Goal: Task Accomplishment & Management: Use online tool/utility

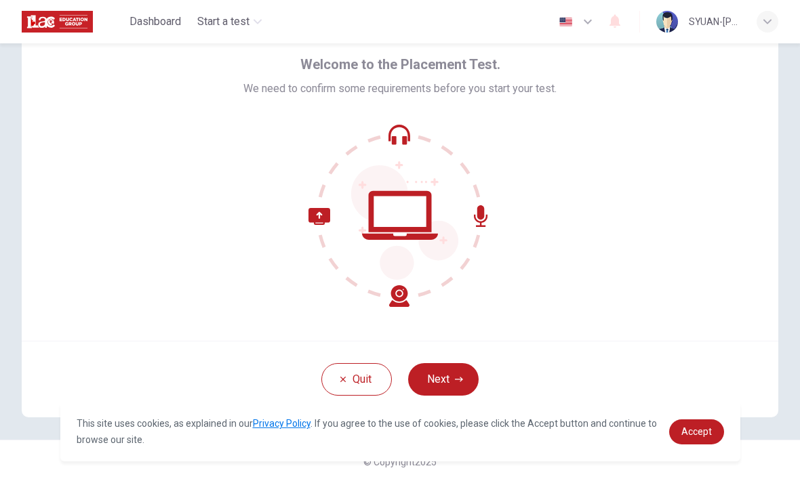
scroll to position [55, 0]
click at [449, 378] on button "Next" at bounding box center [443, 379] width 70 height 33
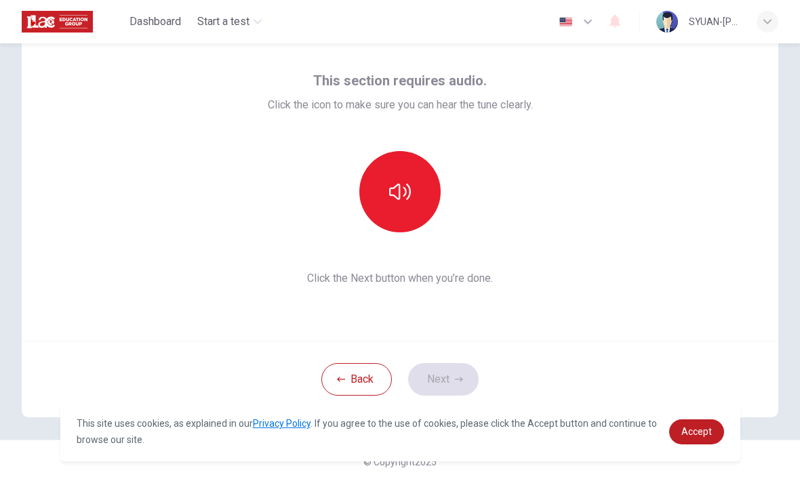
click at [401, 191] on icon "button" at bounding box center [400, 192] width 22 height 22
click at [399, 198] on icon "button" at bounding box center [400, 192] width 22 height 16
click at [416, 185] on button "button" at bounding box center [399, 191] width 81 height 81
click at [401, 196] on icon "button" at bounding box center [400, 192] width 22 height 22
click at [449, 378] on button "Next" at bounding box center [443, 379] width 70 height 33
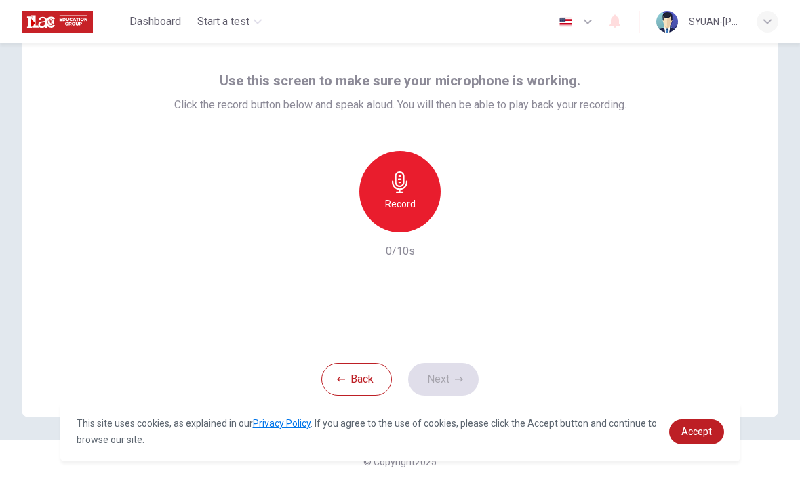
click at [407, 189] on icon "button" at bounding box center [400, 183] width 22 height 22
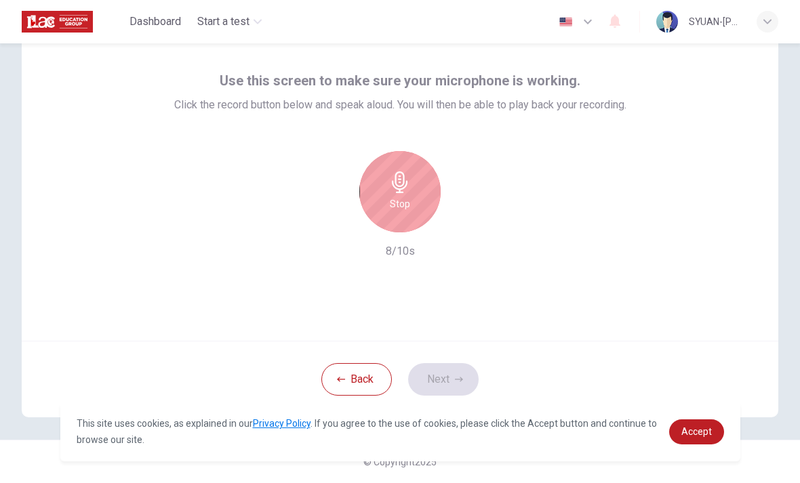
click at [354, 378] on button "Back" at bounding box center [356, 379] width 70 height 33
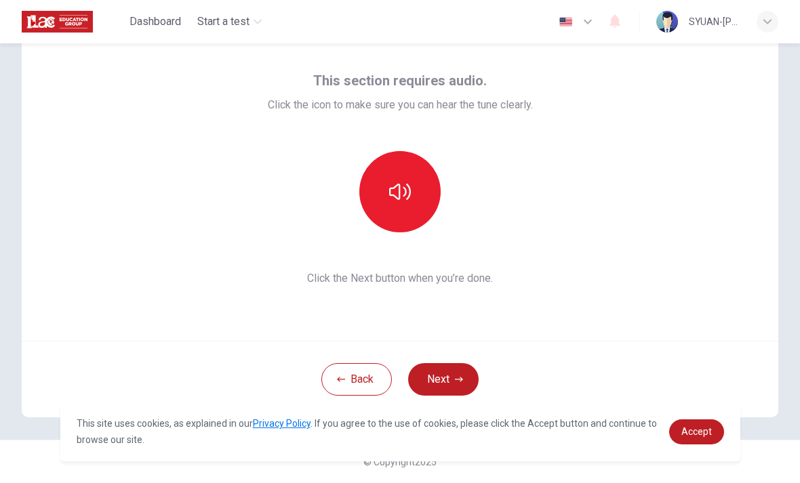
click at [451, 384] on button "Next" at bounding box center [443, 379] width 70 height 33
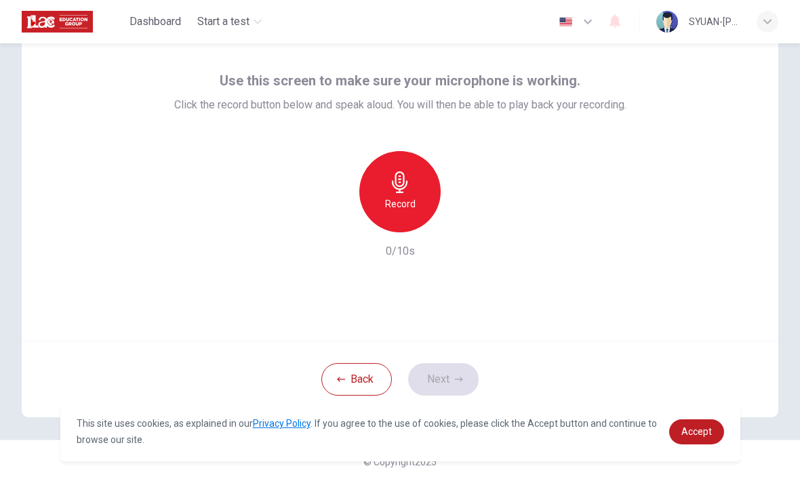
click at [410, 200] on h6 "Record" at bounding box center [400, 204] width 31 height 16
click at [461, 228] on div "button" at bounding box center [462, 222] width 22 height 22
click at [443, 378] on button "Next" at bounding box center [443, 379] width 70 height 33
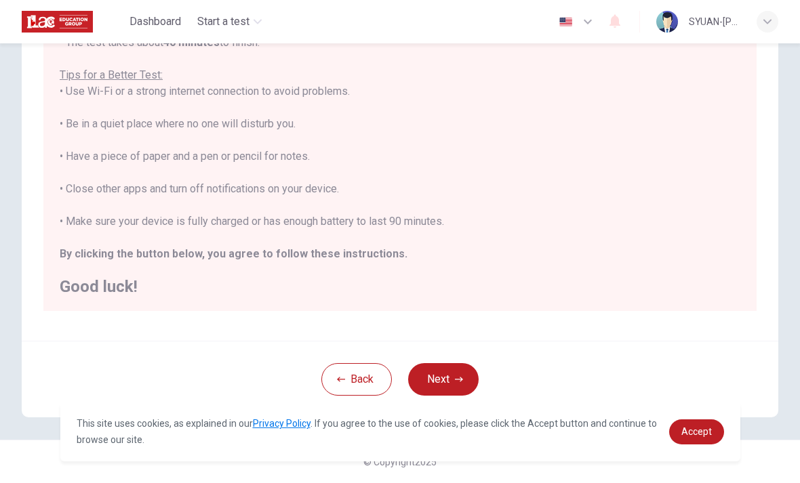
scroll to position [228, 0]
click at [439, 380] on button "Next" at bounding box center [443, 379] width 70 height 33
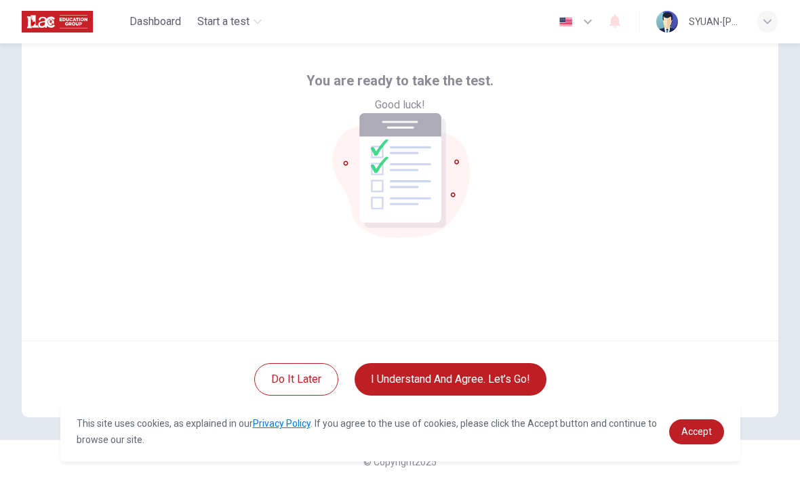
scroll to position [55, 0]
click at [462, 378] on button "I understand and agree. Let’s go!" at bounding box center [451, 379] width 192 height 33
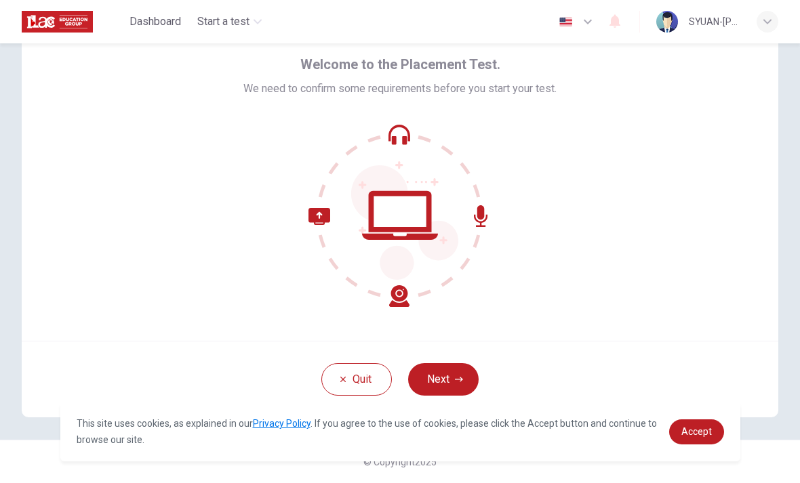
scroll to position [55, 0]
click at [357, 377] on button "Quit" at bounding box center [356, 379] width 70 height 33
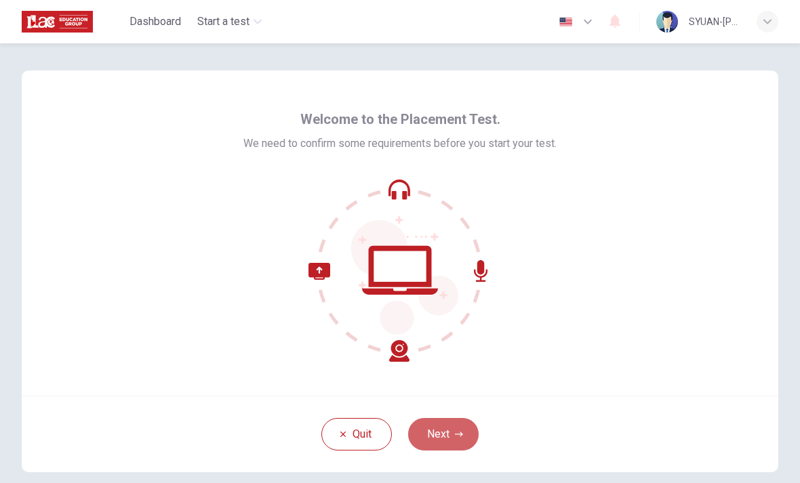
click at [446, 439] on button "Next" at bounding box center [443, 434] width 70 height 33
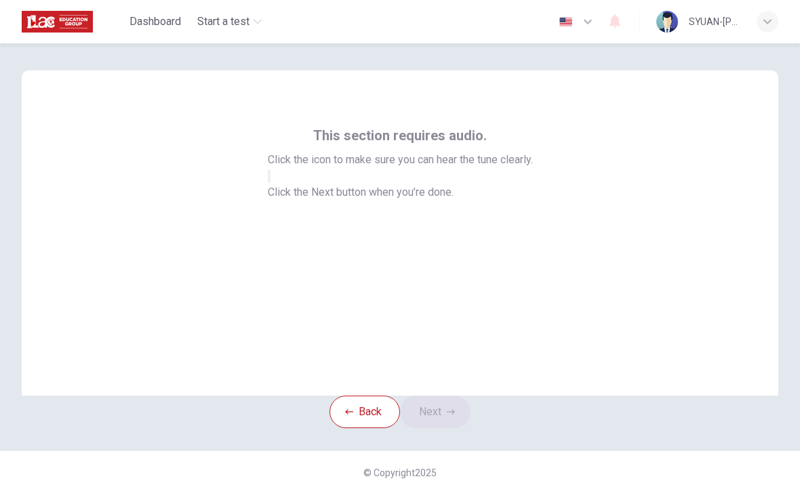
click at [270, 183] on button "button" at bounding box center [269, 176] width 3 height 13
click at [445, 428] on button "Next" at bounding box center [435, 412] width 70 height 33
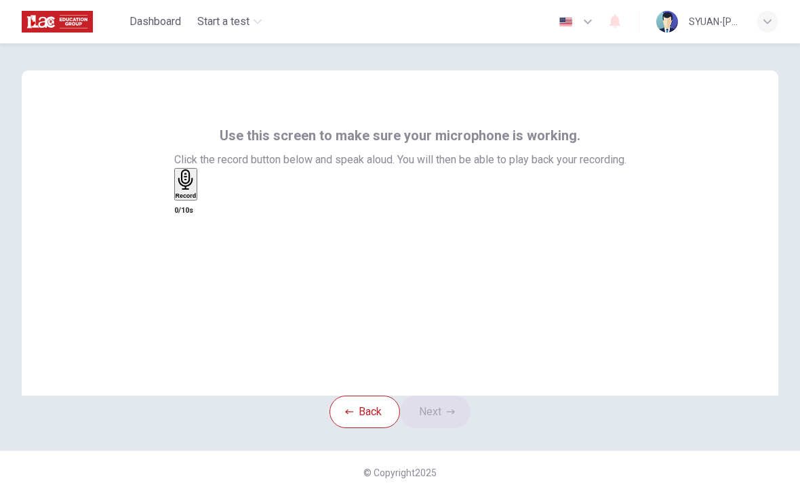
click at [197, 199] on div "Record" at bounding box center [186, 184] width 21 height 30
click at [441, 428] on button "Next" at bounding box center [435, 412] width 70 height 33
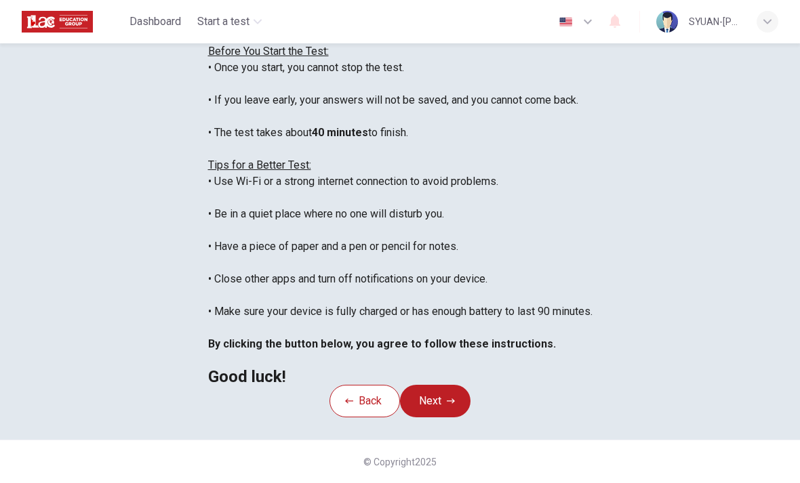
scroll to position [14, 0]
click at [442, 385] on button "Next" at bounding box center [435, 401] width 70 height 33
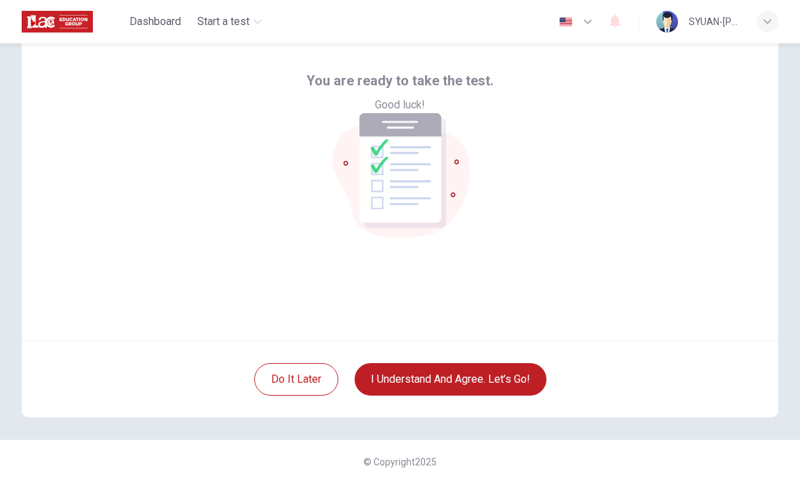
click at [451, 378] on button "I understand and agree. Let’s go!" at bounding box center [451, 379] width 192 height 33
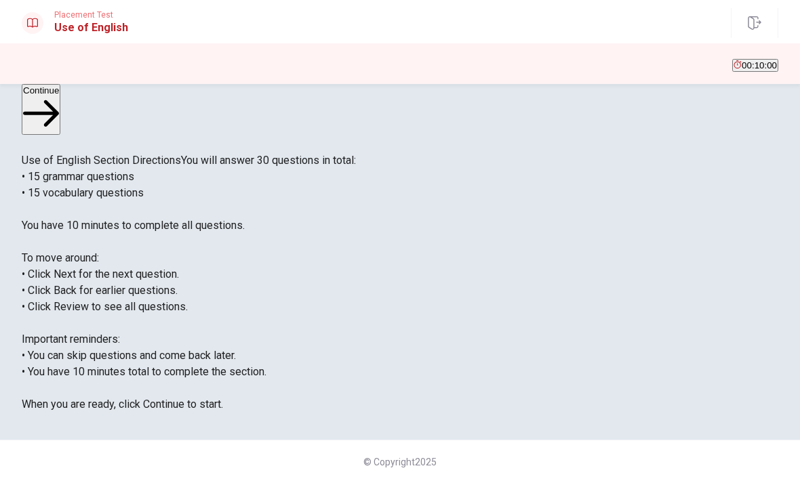
scroll to position [123, 0]
click at [60, 107] on button "Continue" at bounding box center [41, 109] width 39 height 51
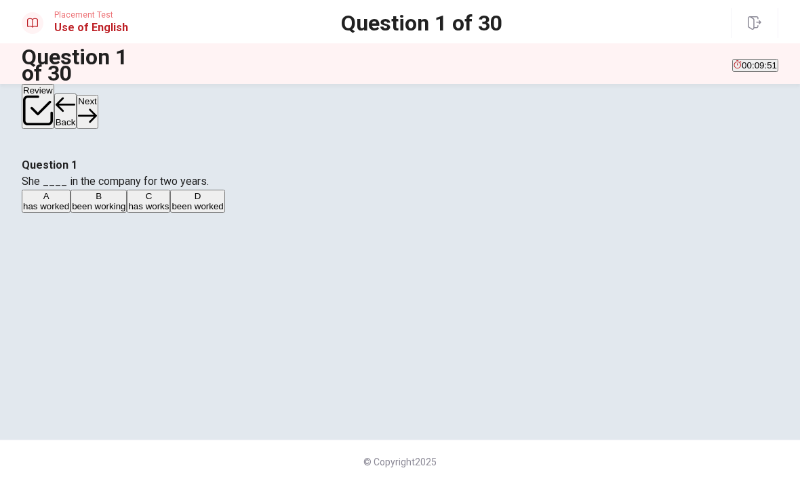
scroll to position [84, 0]
click at [69, 201] on div "A" at bounding box center [46, 196] width 46 height 10
click at [98, 109] on button "Next" at bounding box center [87, 111] width 21 height 33
click at [100, 201] on div "C" at bounding box center [89, 196] width 22 height 10
click at [98, 111] on button "Next" at bounding box center [87, 111] width 21 height 33
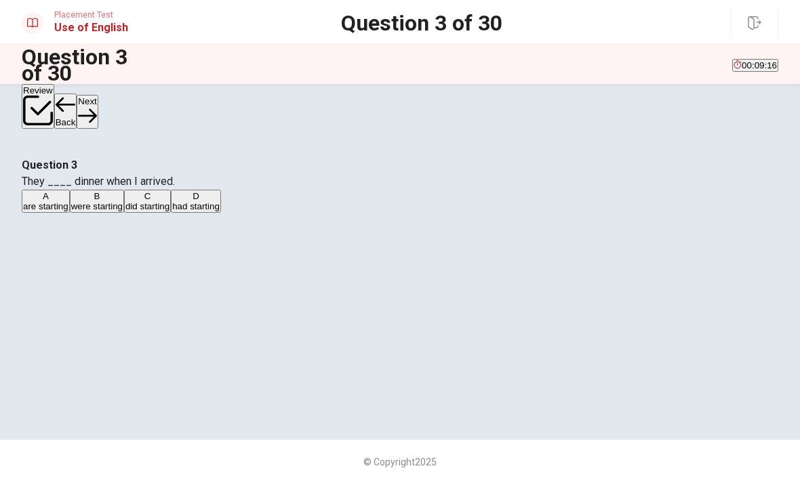
click at [220, 201] on div "D" at bounding box center [195, 196] width 47 height 10
click at [123, 201] on div "B" at bounding box center [97, 196] width 52 height 10
click at [98, 109] on button "Next" at bounding box center [87, 111] width 21 height 33
click at [56, 207] on button "A finished" at bounding box center [39, 201] width 34 height 23
click at [98, 113] on button "Next" at bounding box center [87, 111] width 21 height 33
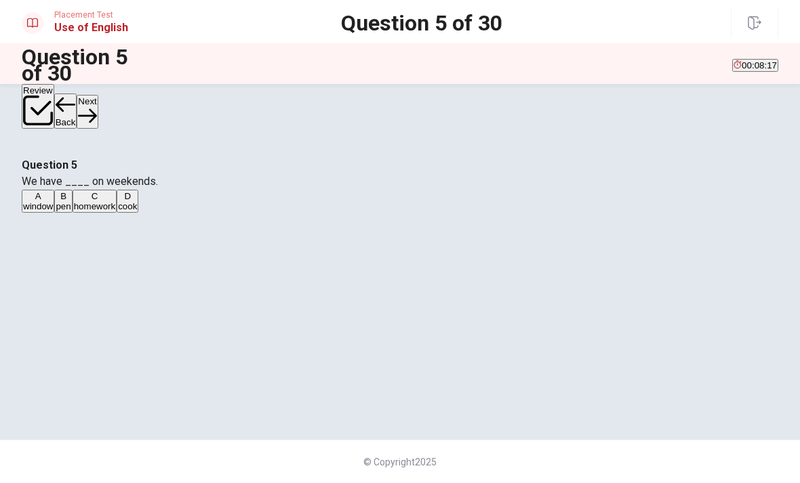
click at [137, 201] on div "D" at bounding box center [127, 196] width 19 height 10
click at [98, 113] on button "Next" at bounding box center [87, 111] width 21 height 33
click at [43, 201] on div "A" at bounding box center [33, 196] width 20 height 10
click at [75, 107] on button "Next" at bounding box center [64, 111] width 21 height 33
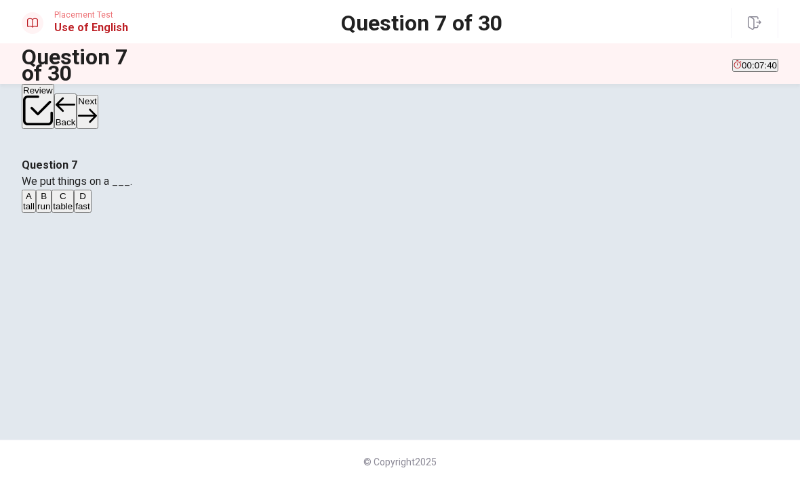
click at [73, 201] on div "C" at bounding box center [63, 196] width 20 height 10
click at [98, 110] on button "Next" at bounding box center [87, 111] width 21 height 33
click at [136, 201] on div "D" at bounding box center [117, 196] width 38 height 10
click at [98, 108] on button "Next" at bounding box center [87, 111] width 21 height 33
click at [121, 201] on div "D" at bounding box center [112, 196] width 16 height 10
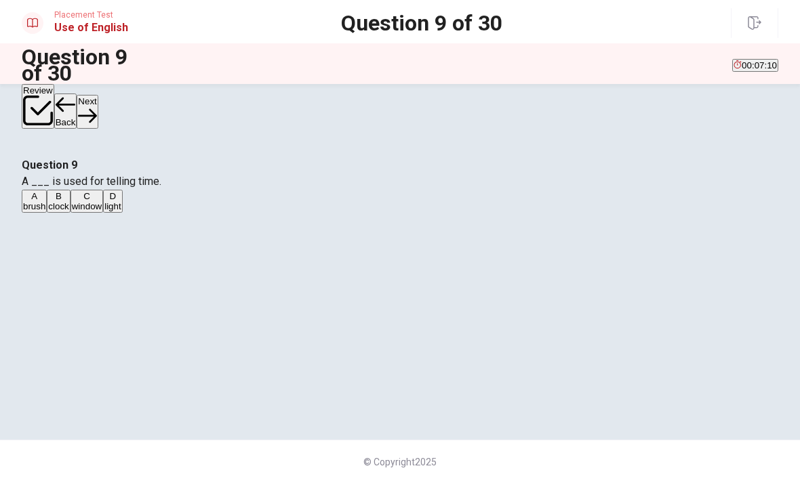
click at [98, 109] on button "Next" at bounding box center [87, 111] width 21 height 33
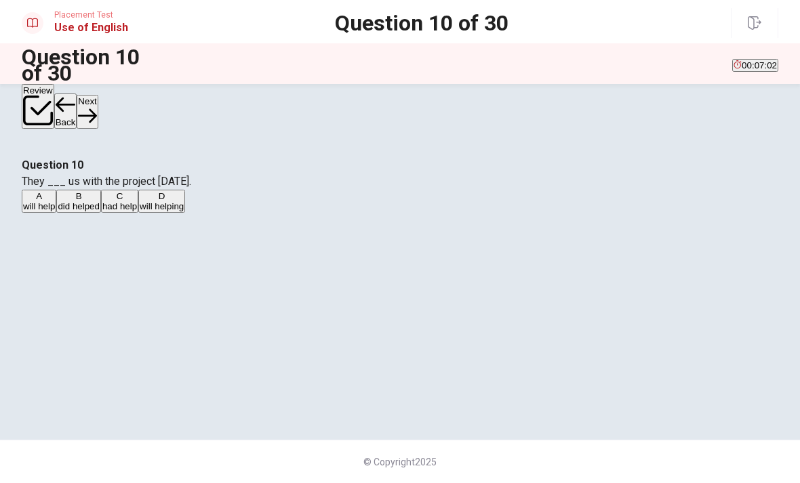
click at [55, 201] on div "A" at bounding box center [39, 196] width 32 height 10
click at [98, 107] on button "Next" at bounding box center [87, 111] width 21 height 33
click at [138, 201] on div "D" at bounding box center [122, 196] width 33 height 10
click at [75, 108] on button "Next" at bounding box center [64, 111] width 21 height 33
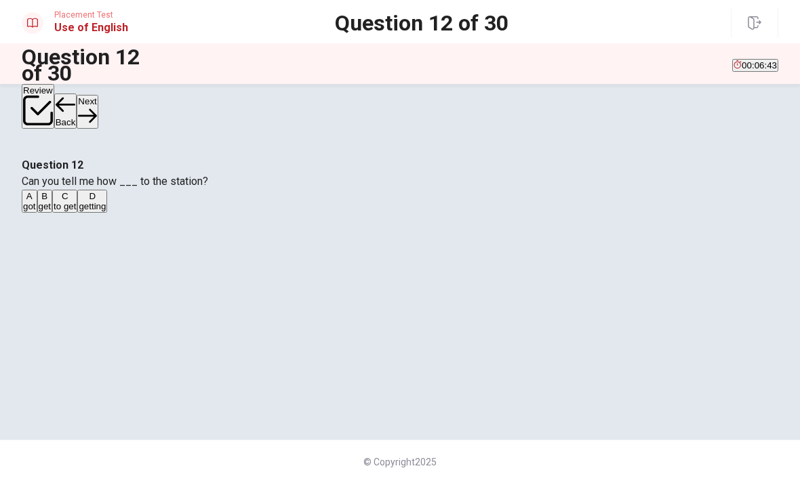
click at [76, 201] on div "C" at bounding box center [65, 196] width 22 height 10
click at [98, 106] on button "Next" at bounding box center [87, 111] width 21 height 33
click at [118, 201] on div "D" at bounding box center [108, 196] width 20 height 10
click at [98, 101] on button "Next" at bounding box center [87, 111] width 21 height 33
click at [134, 201] on div "D" at bounding box center [116, 196] width 36 height 10
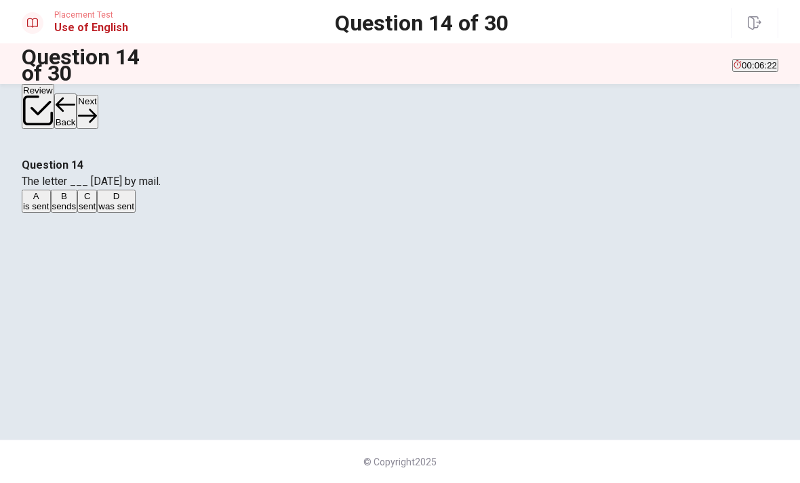
click at [98, 109] on button "Next" at bounding box center [87, 111] width 21 height 33
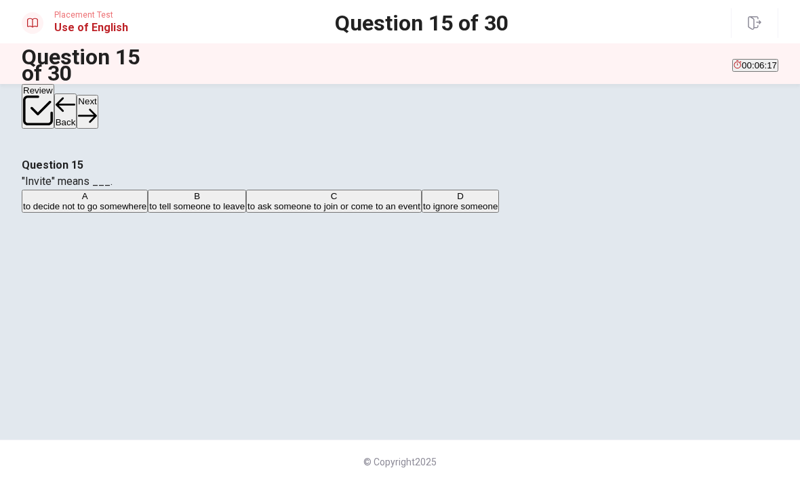
click at [302, 213] on button "C to ask someone to join or come to an event" at bounding box center [334, 201] width 176 height 23
click at [96, 106] on icon "button" at bounding box center [87, 115] width 18 height 18
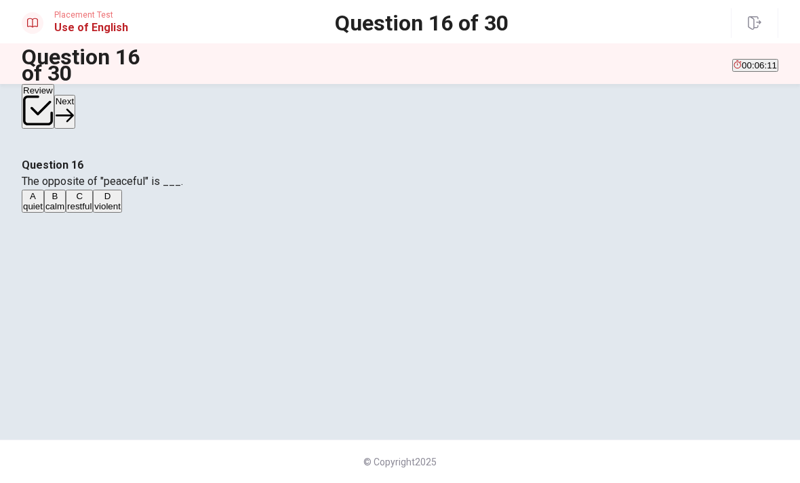
scroll to position [65, 0]
click at [122, 213] on button "D violent" at bounding box center [107, 201] width 29 height 23
click at [75, 112] on button "Next" at bounding box center [64, 111] width 21 height 33
click at [105, 201] on div "D" at bounding box center [97, 196] width 16 height 10
click at [87, 201] on div "C" at bounding box center [75, 196] width 22 height 10
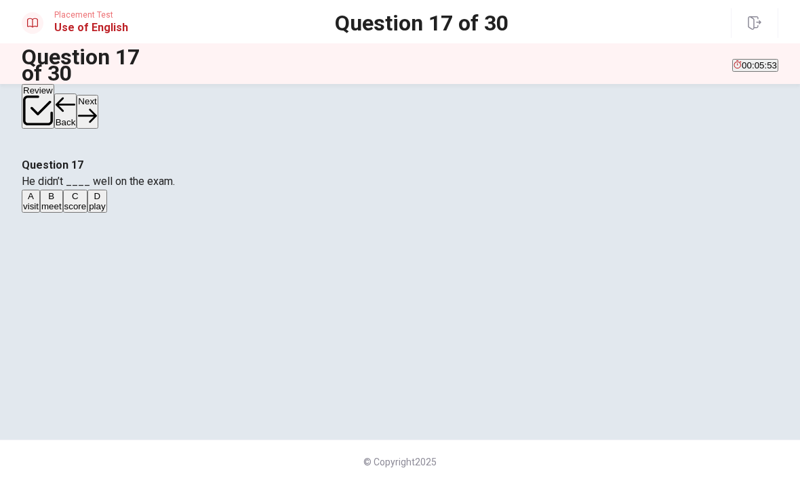
click at [98, 112] on button "Next" at bounding box center [87, 111] width 21 height 33
click at [44, 201] on div "A" at bounding box center [33, 196] width 21 height 10
click at [98, 110] on button "Next" at bounding box center [87, 111] width 21 height 33
click at [123, 201] on div "C" at bounding box center [114, 196] width 18 height 10
click at [98, 110] on button "Next" at bounding box center [87, 111] width 21 height 33
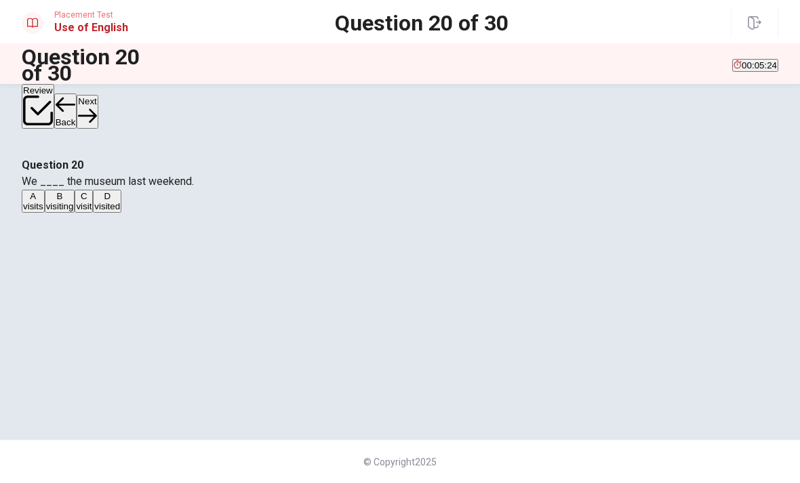
click at [120, 201] on div "D" at bounding box center [107, 196] width 26 height 10
click at [98, 110] on button "Next" at bounding box center [87, 111] width 21 height 33
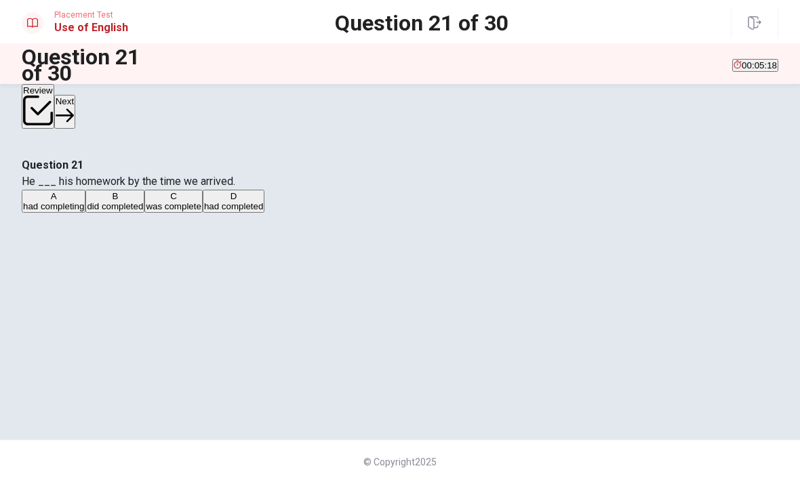
scroll to position [54, 0]
click at [263, 201] on div "D" at bounding box center [233, 196] width 59 height 10
click at [75, 112] on button "Next" at bounding box center [64, 111] width 21 height 33
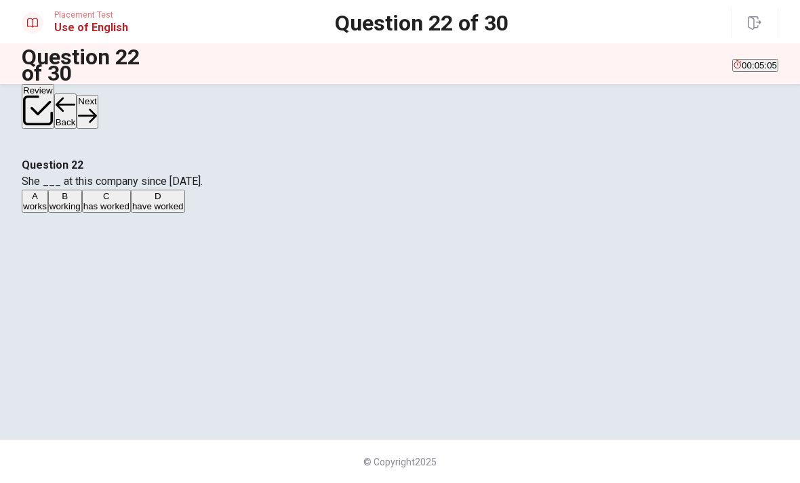
click at [129, 201] on div "C" at bounding box center [106, 196] width 46 height 10
click at [98, 110] on button "Next" at bounding box center [87, 111] width 21 height 33
click at [155, 201] on div "B" at bounding box center [121, 196] width 65 height 10
click at [98, 107] on button "Next" at bounding box center [87, 111] width 21 height 33
click at [112, 201] on div "C" at bounding box center [93, 196] width 37 height 10
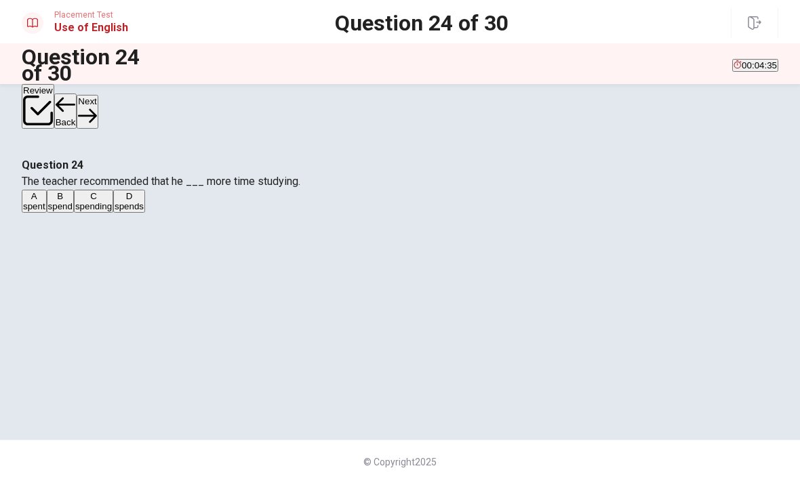
click at [98, 104] on button "Next" at bounding box center [87, 111] width 21 height 33
click at [112, 201] on div "C" at bounding box center [97, 196] width 30 height 10
click at [98, 116] on button "Next" at bounding box center [87, 111] width 21 height 33
click at [83, 201] on div "B" at bounding box center [68, 196] width 28 height 10
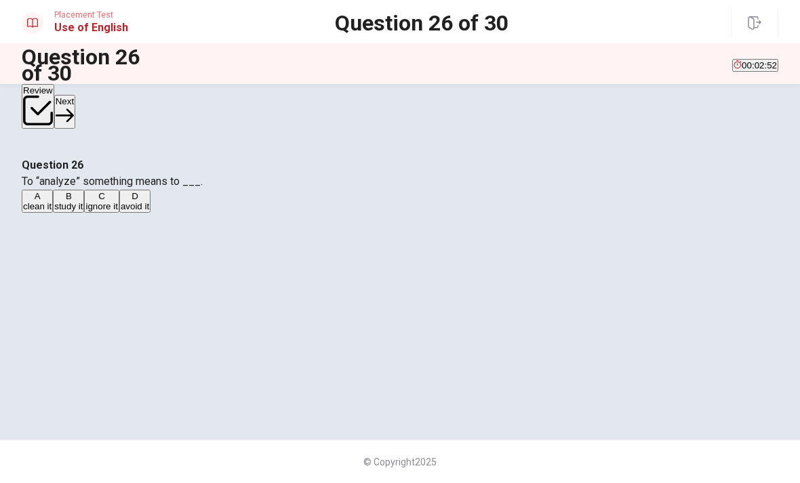
click at [75, 105] on button "Next" at bounding box center [64, 111] width 21 height 33
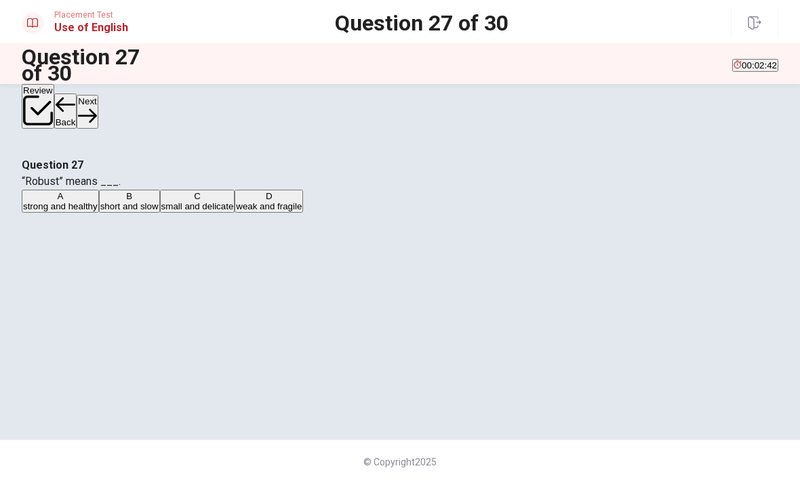
click at [98, 201] on div "A" at bounding box center [60, 196] width 75 height 10
click at [98, 106] on button "Next" at bounding box center [87, 111] width 21 height 33
click at [251, 201] on div "C" at bounding box center [205, 196] width 92 height 10
click at [98, 107] on button "Next" at bounding box center [87, 111] width 21 height 33
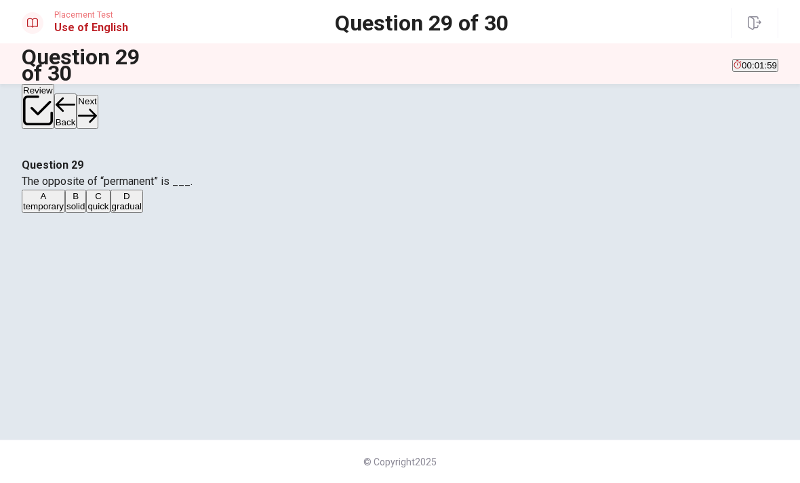
click at [64, 201] on div "A" at bounding box center [43, 196] width 41 height 10
click at [98, 113] on button "Next" at bounding box center [87, 111] width 21 height 33
click at [58, 201] on div "B" at bounding box center [47, 196] width 21 height 10
click at [96, 108] on icon "button" at bounding box center [87, 115] width 18 height 18
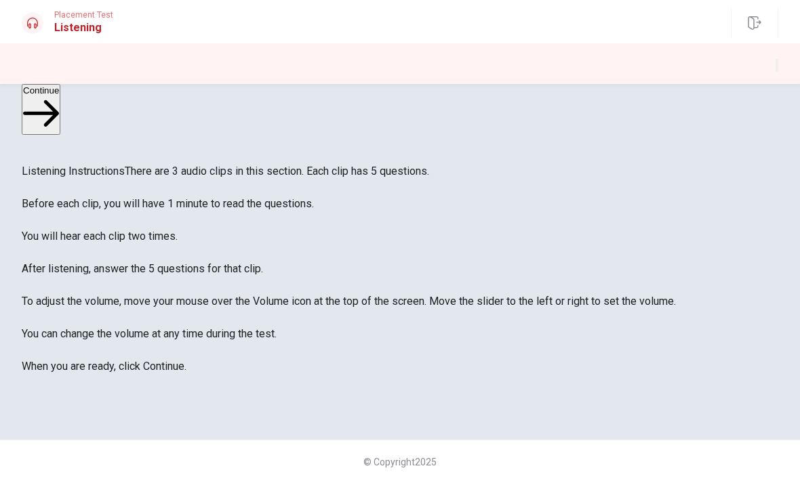
scroll to position [22, 0]
click at [60, 108] on button "Continue" at bounding box center [41, 109] width 39 height 51
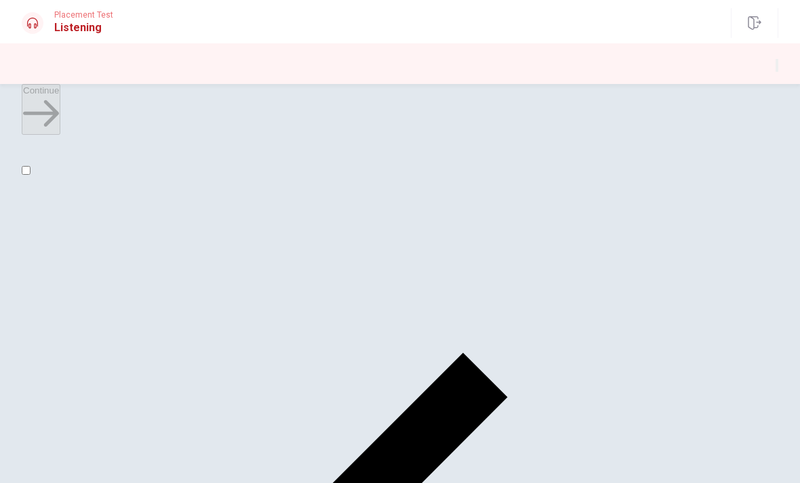
scroll to position [24, 0]
click at [31, 175] on input "checkbox" at bounding box center [26, 170] width 9 height 9
checkbox input "true"
type input "22"
click at [31, 175] on input "checkbox" at bounding box center [26, 170] width 9 height 9
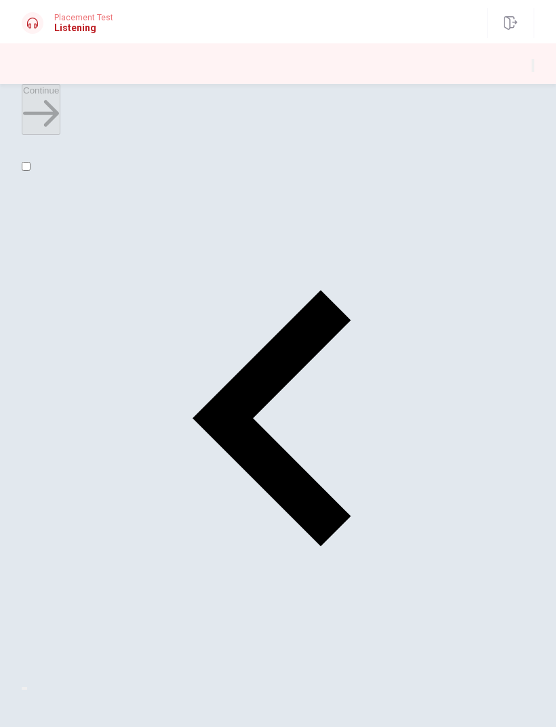
scroll to position [52, 0]
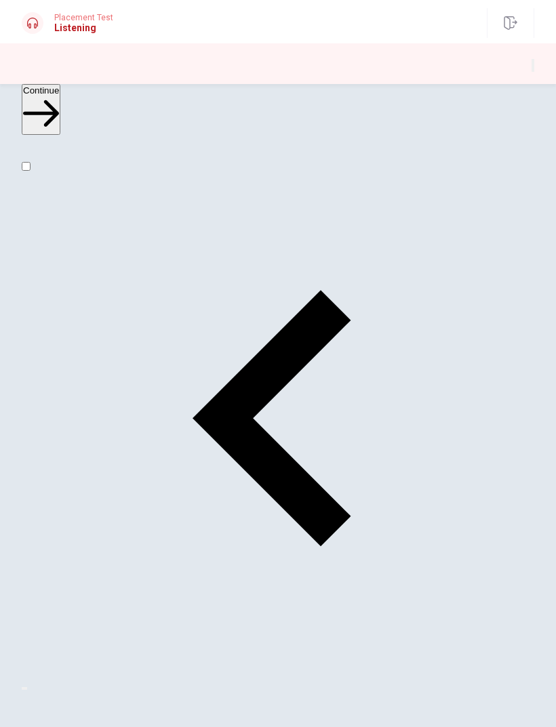
click at [60, 108] on button "Continue" at bounding box center [41, 109] width 39 height 51
click at [31, 171] on input "checkbox" at bounding box center [26, 166] width 9 height 9
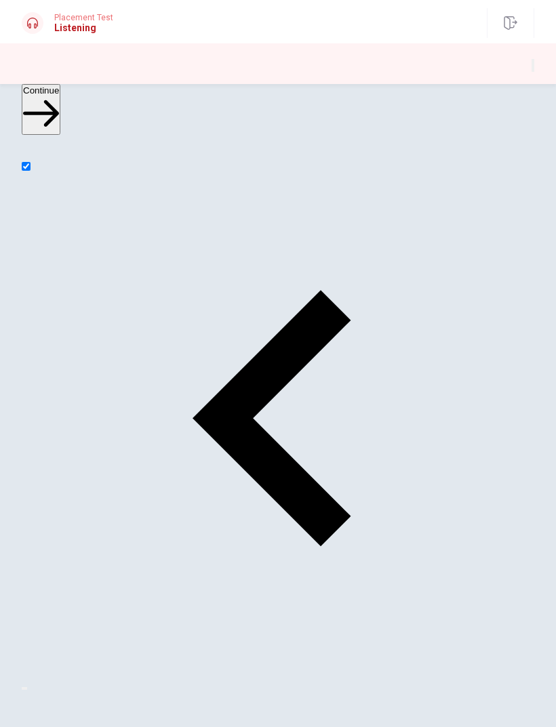
checkbox input "true"
type input "61"
click at [31, 171] on input "checkbox" at bounding box center [26, 166] width 9 height 9
checkbox input "false"
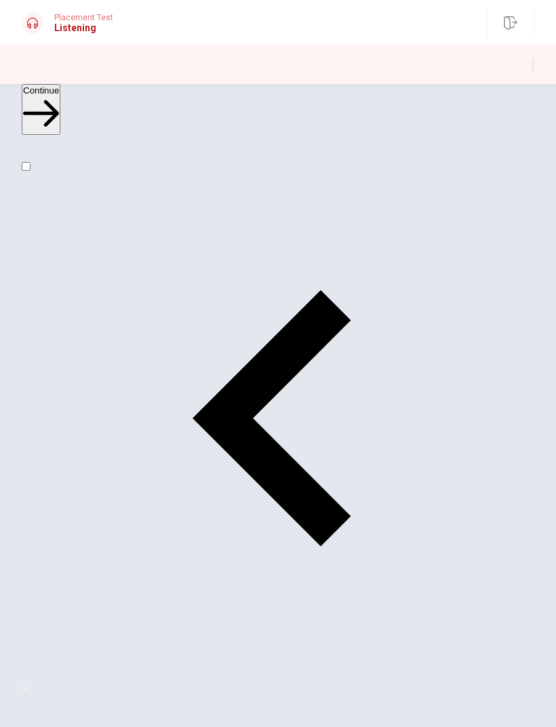
scroll to position [1098, 0]
type input "64"
click at [31, 171] on input "checkbox" at bounding box center [26, 166] width 9 height 9
checkbox input "true"
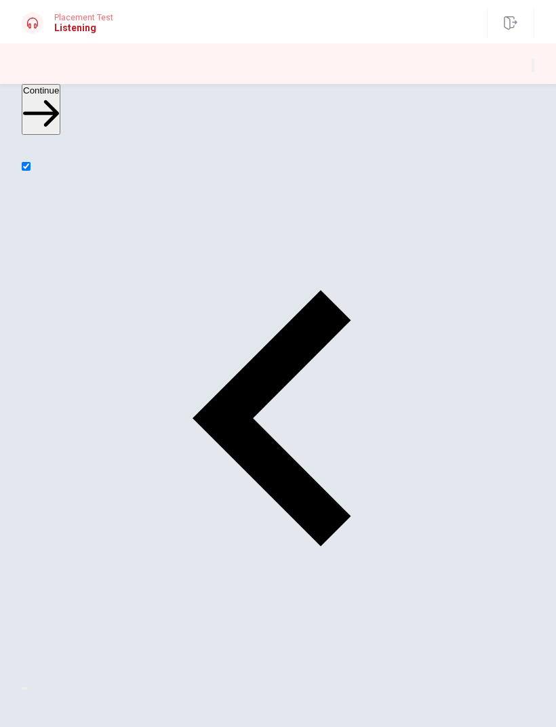
type input "66"
click at [31, 171] on input "checkbox" at bounding box center [26, 166] width 9 height 9
checkbox input "false"
click at [60, 108] on button "Continue" at bounding box center [41, 109] width 39 height 51
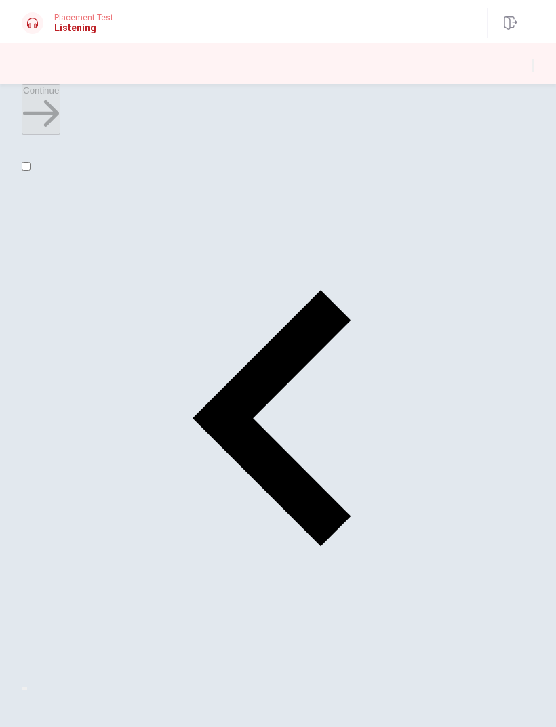
scroll to position [1098, 0]
click at [60, 108] on button "Continue" at bounding box center [41, 109] width 39 height 51
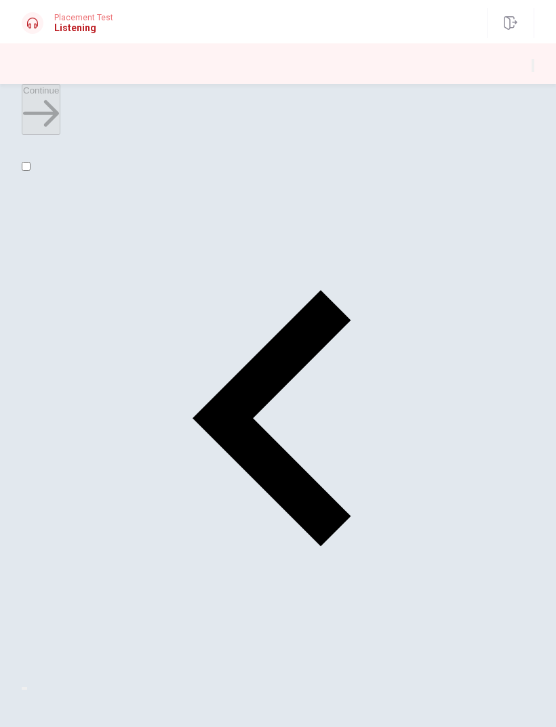
scroll to position [861, 0]
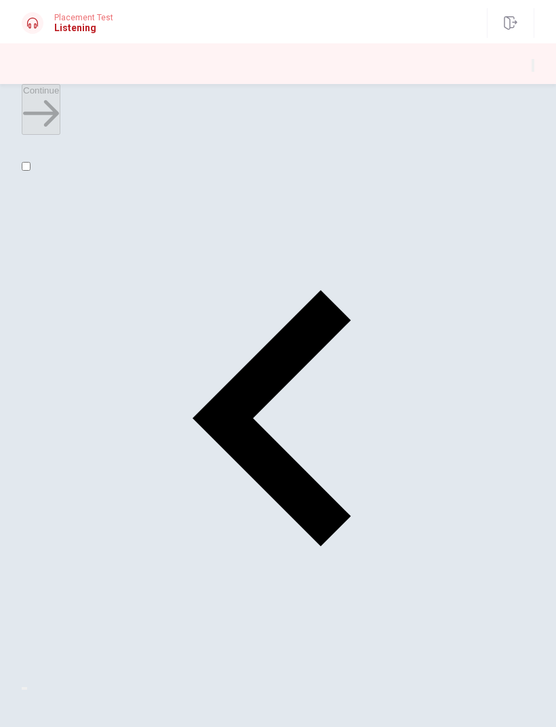
click at [60, 108] on button "Continue" at bounding box center [41, 109] width 39 height 51
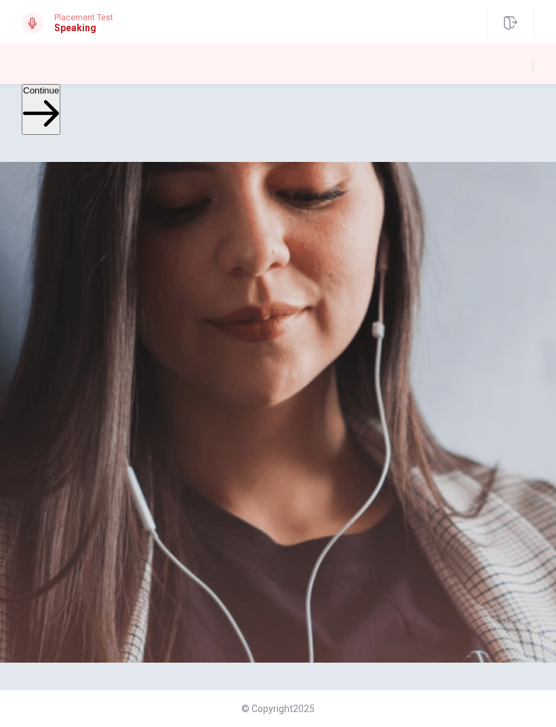
scroll to position [0, 0]
click at [60, 105] on button "Continue" at bounding box center [41, 109] width 39 height 51
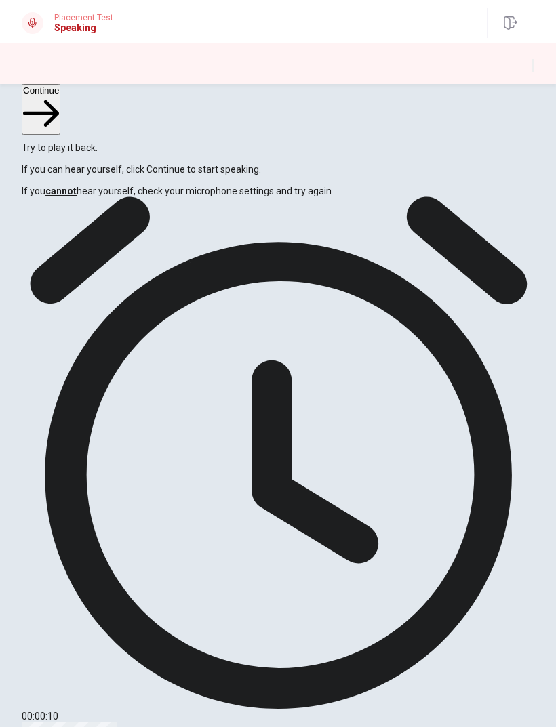
scroll to position [73, 0]
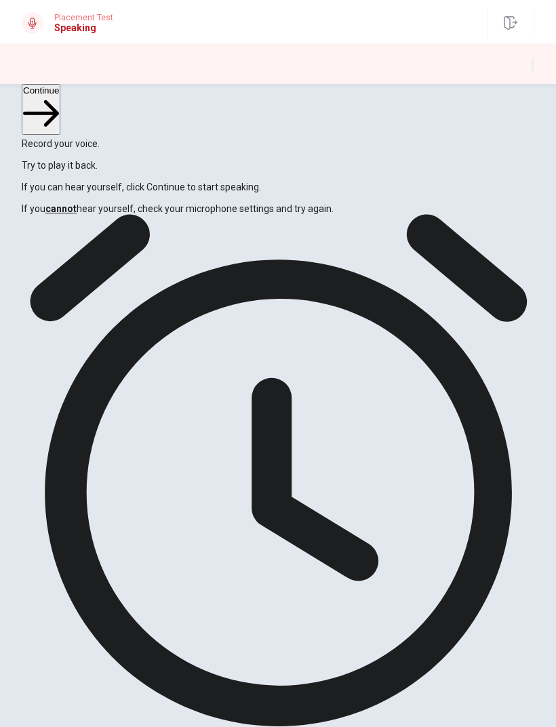
scroll to position [56, 0]
click at [533, 68] on icon "button" at bounding box center [533, 68] width 0 height 0
click at [60, 106] on button "Continue" at bounding box center [41, 109] width 39 height 51
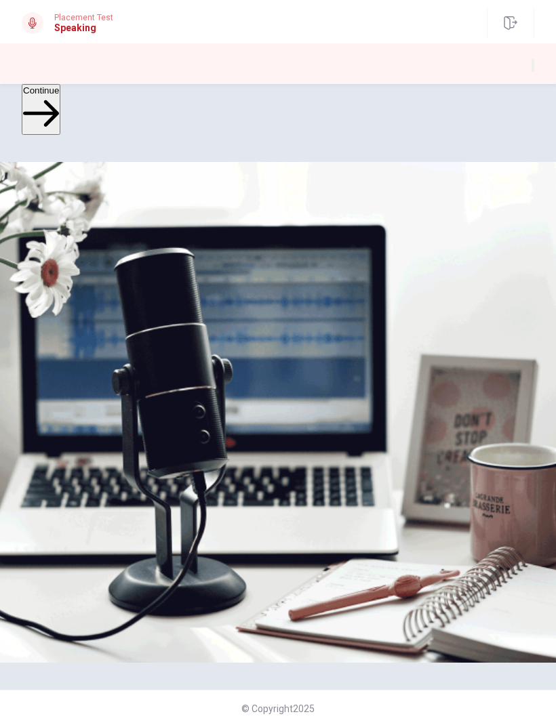
scroll to position [28, 0]
click at [60, 115] on button "Continue" at bounding box center [41, 109] width 39 height 51
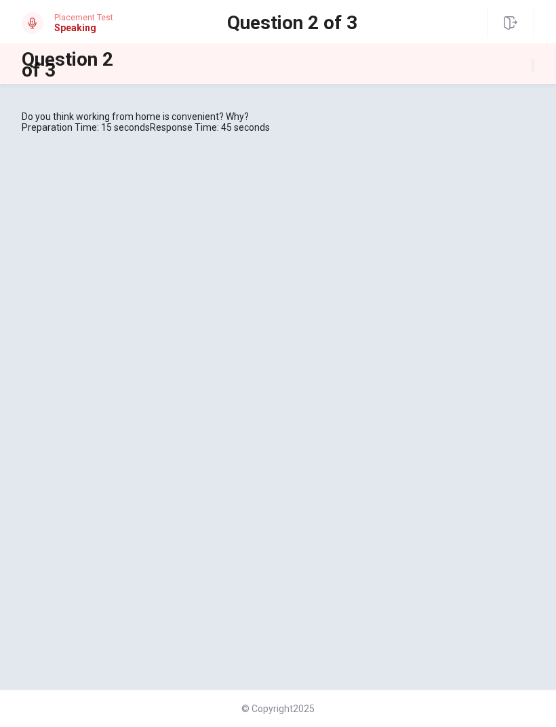
scroll to position [0, 0]
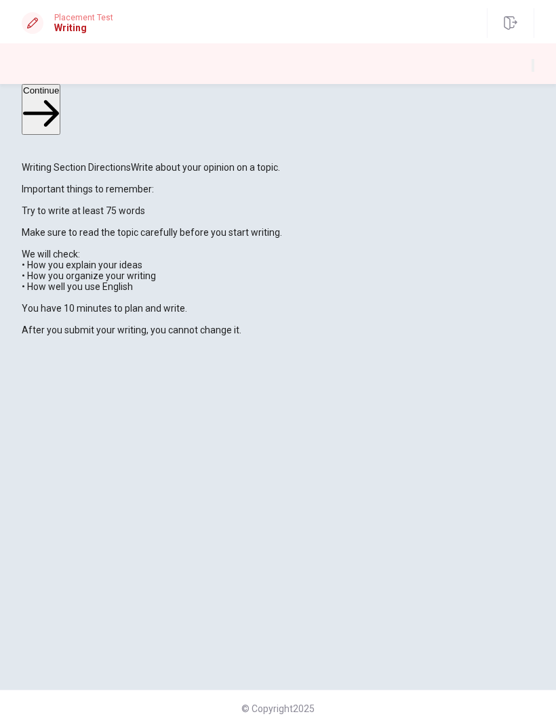
click at [60, 102] on button "Continue" at bounding box center [41, 109] width 39 height 51
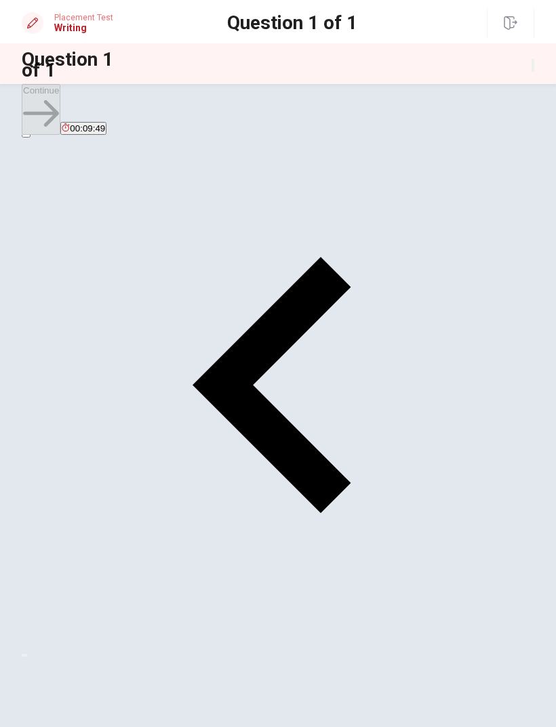
scroll to position [33, 0]
click at [31, 138] on input "checkbox" at bounding box center [26, 133] width 9 height 9
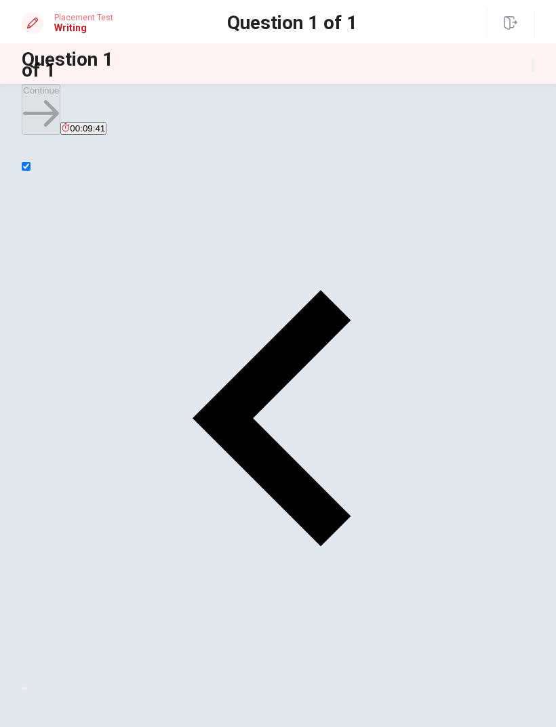
click at [31, 171] on input "checkbox" at bounding box center [26, 166] width 9 height 9
checkbox input "false"
